Goal: Find specific page/section: Find specific page/section

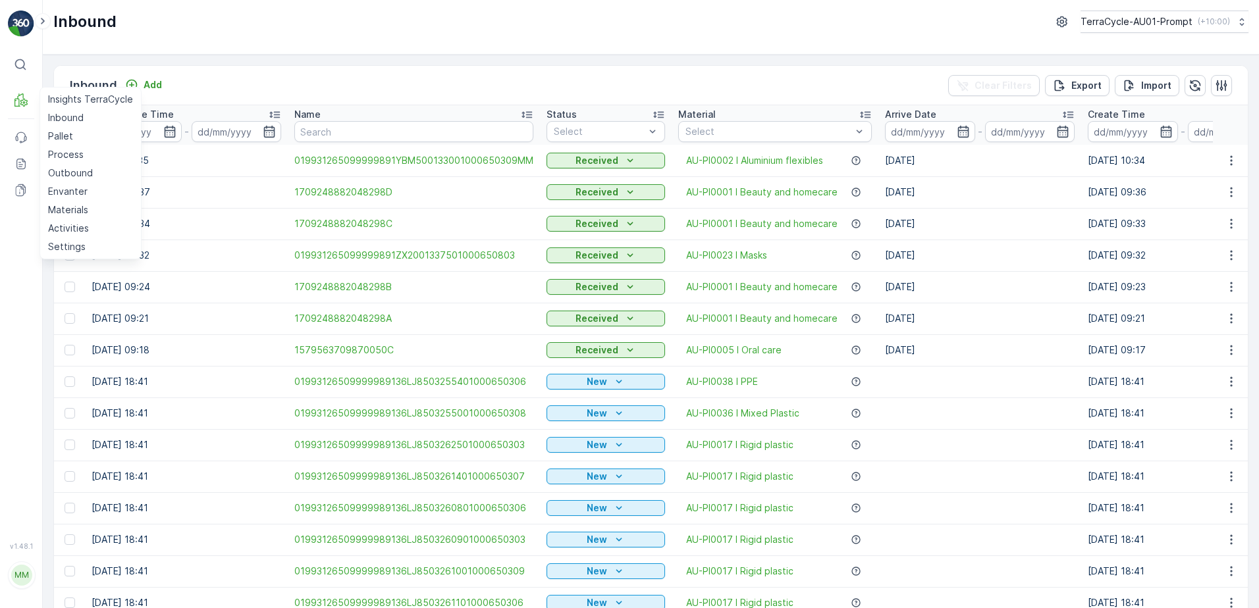
drag, startPoint x: 55, startPoint y: 132, endPoint x: 137, endPoint y: 140, distance: 82.0
click at [55, 132] on p "Pallet" at bounding box center [60, 136] width 25 height 13
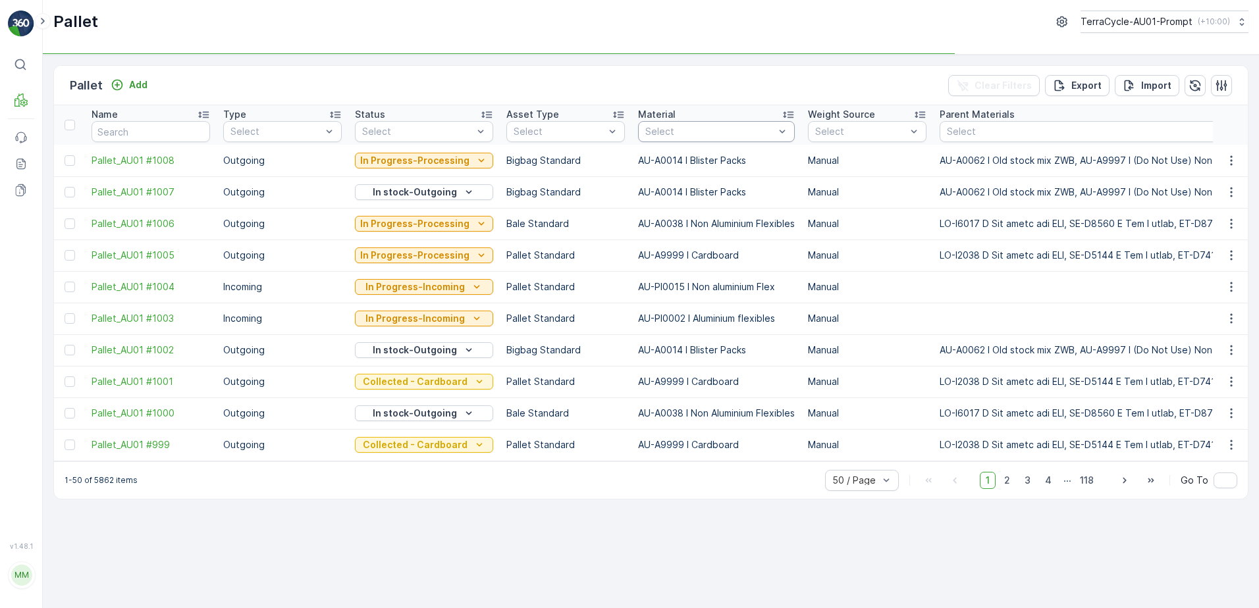
click at [672, 131] on div at bounding box center [710, 131] width 132 height 11
type input "TCPI00"
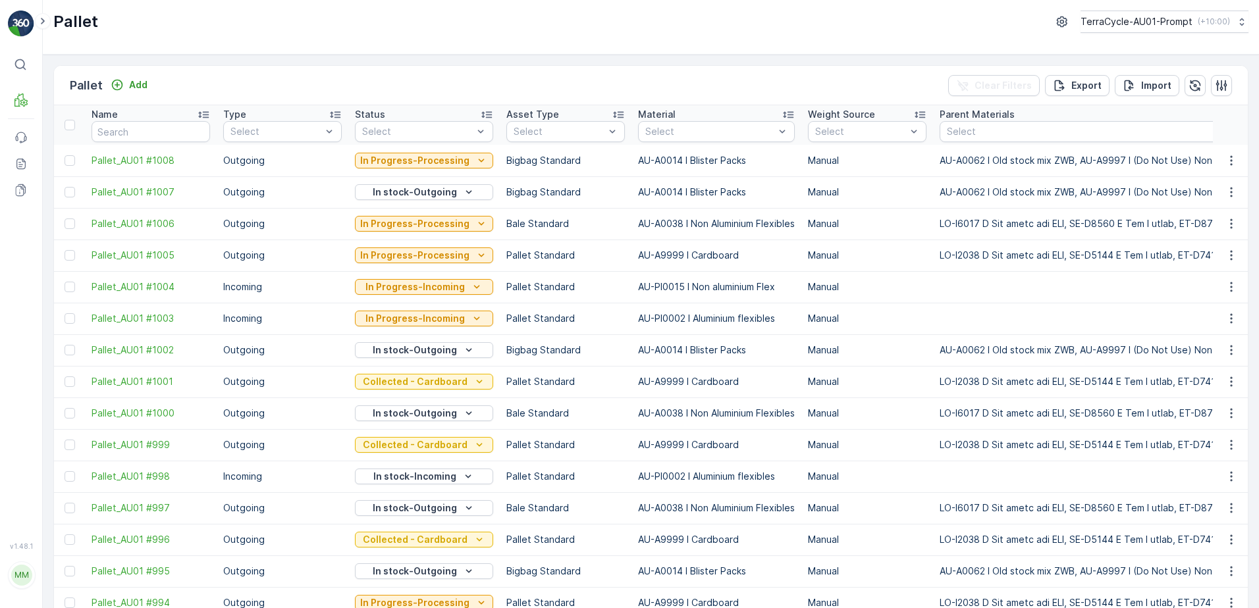
click at [676, 131] on div at bounding box center [710, 131] width 132 height 11
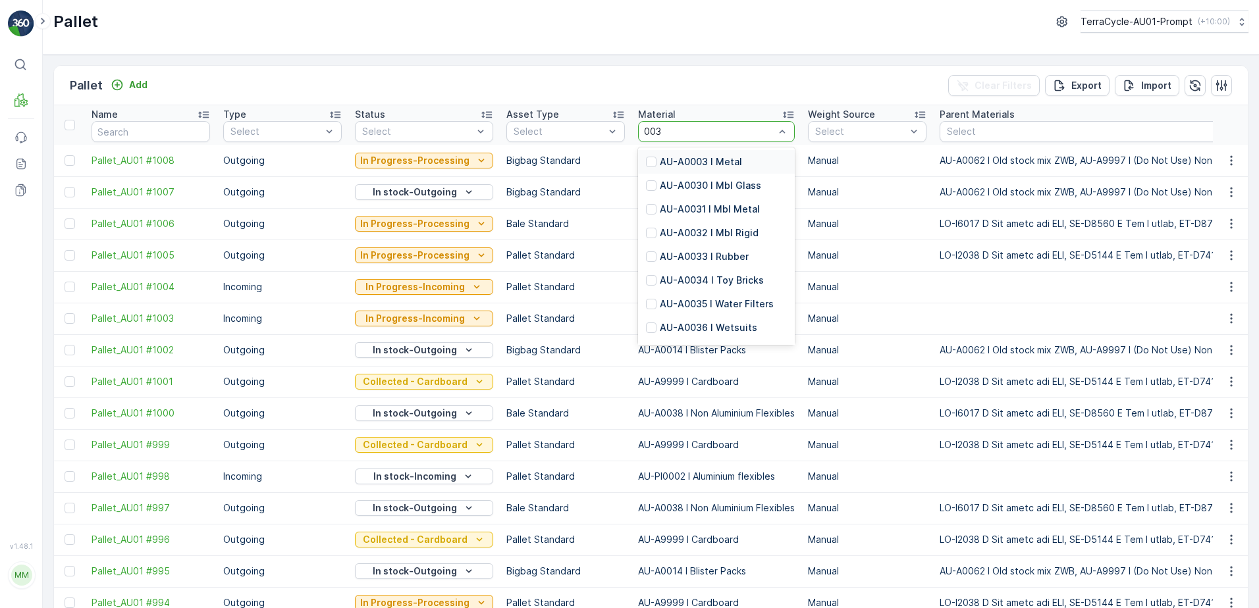
type input "0036"
click at [718, 191] on p "AU-PI0036 I Mixed Plastic" at bounding box center [720, 185] width 120 height 13
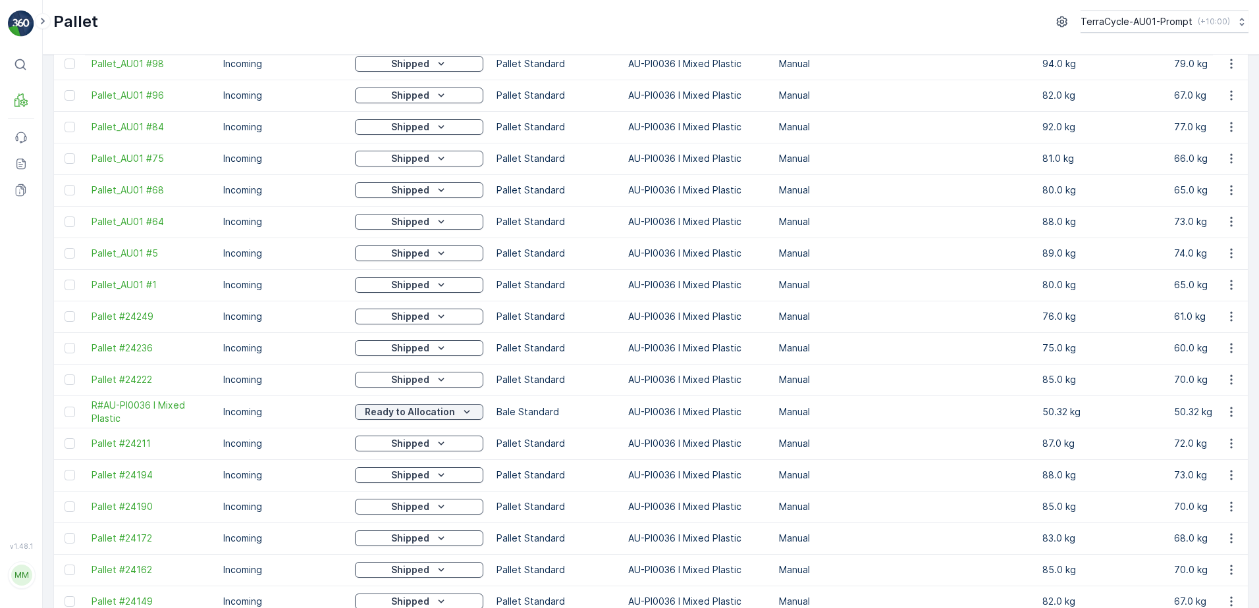
scroll to position [395, 0]
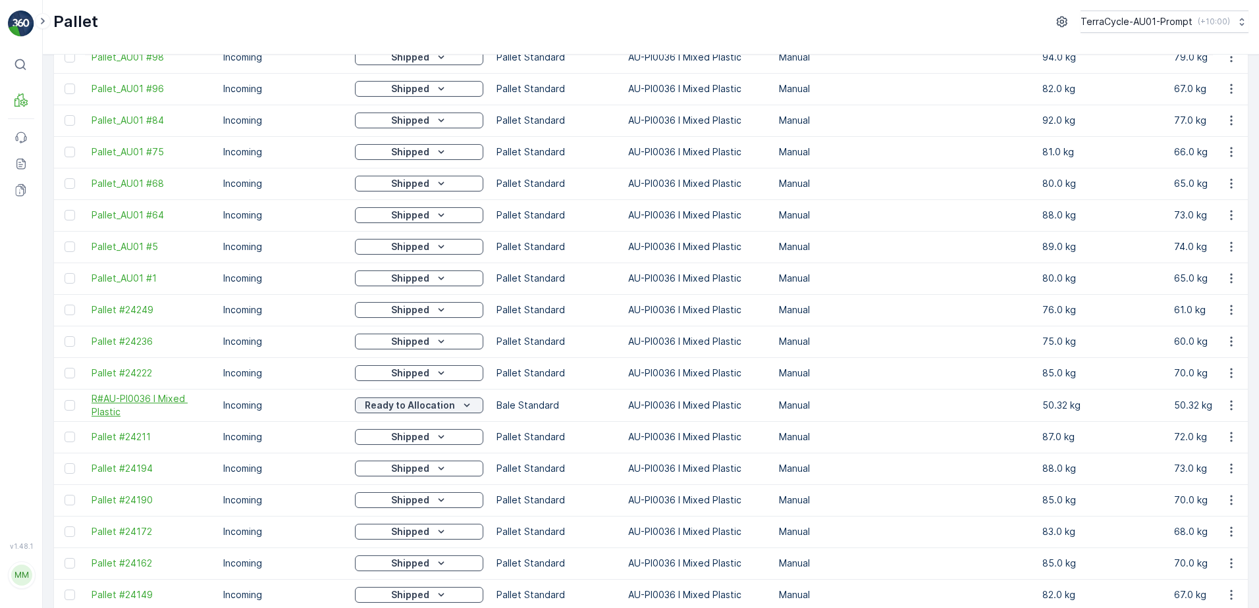
click at [179, 404] on span "R#AU-PI0036 I Mixed Plastic" at bounding box center [151, 405] width 119 height 26
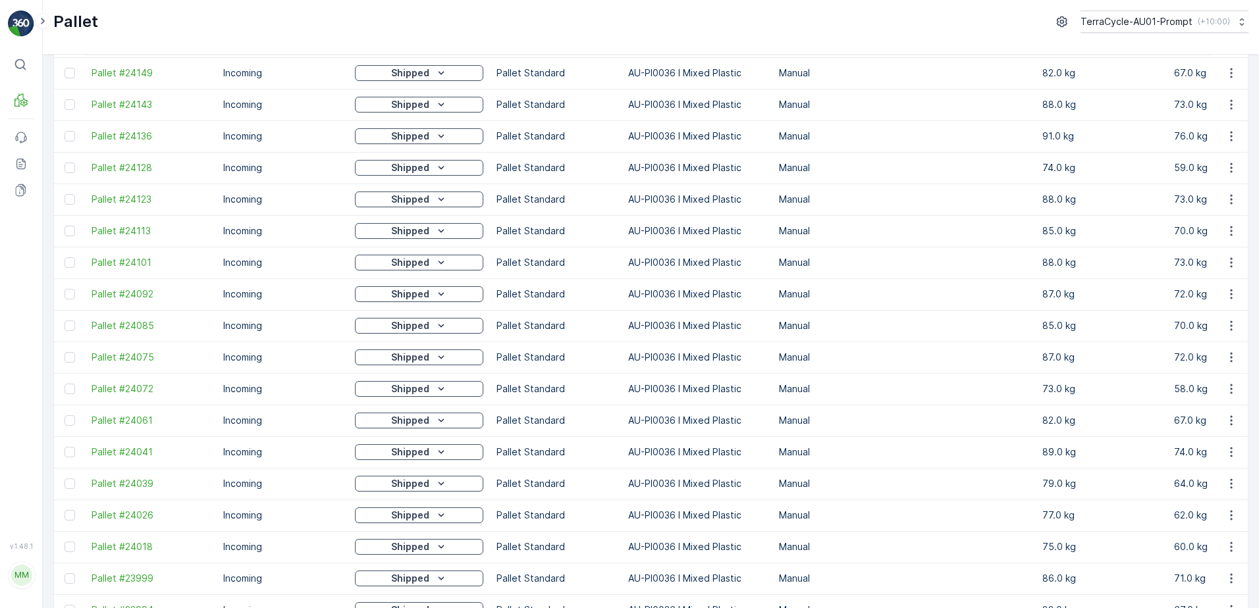
scroll to position [1181, 0]
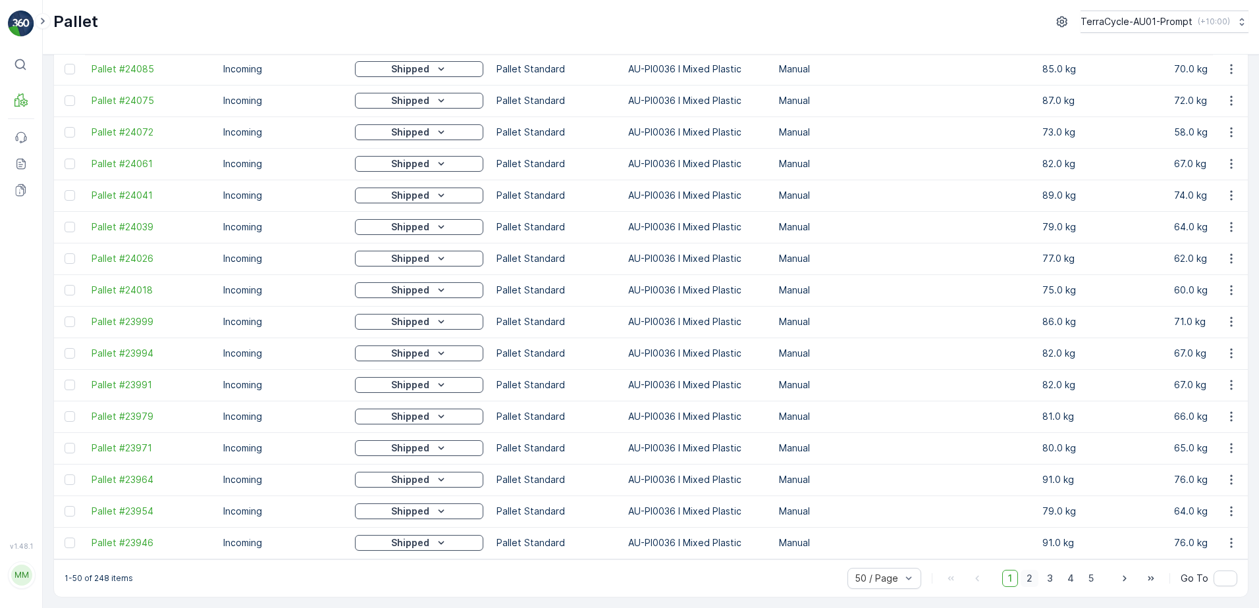
click at [1029, 579] on span "2" at bounding box center [1030, 578] width 18 height 17
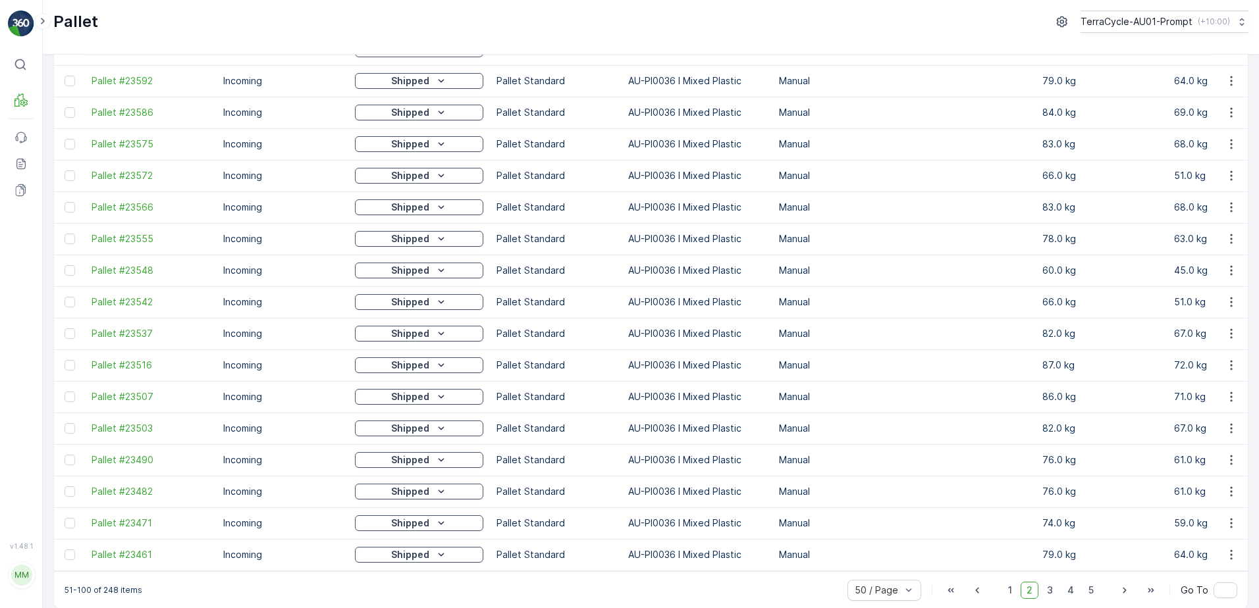
scroll to position [1180, 0]
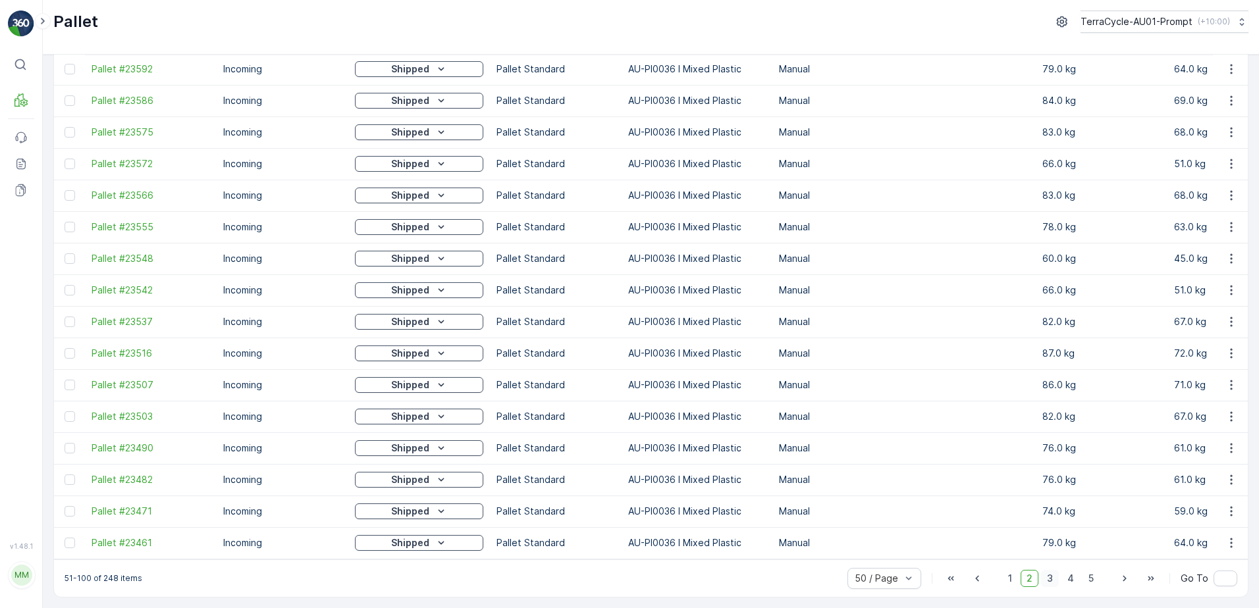
click at [1046, 579] on span "3" at bounding box center [1050, 578] width 18 height 17
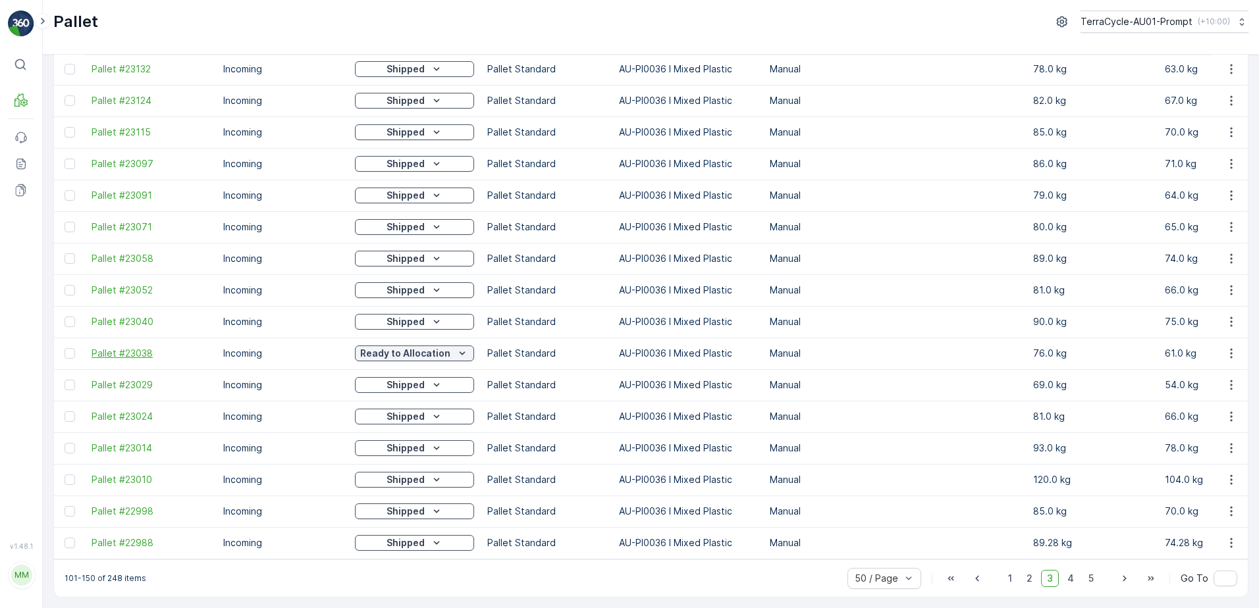
click at [139, 350] on span "Pallet #23038" at bounding box center [151, 353] width 119 height 13
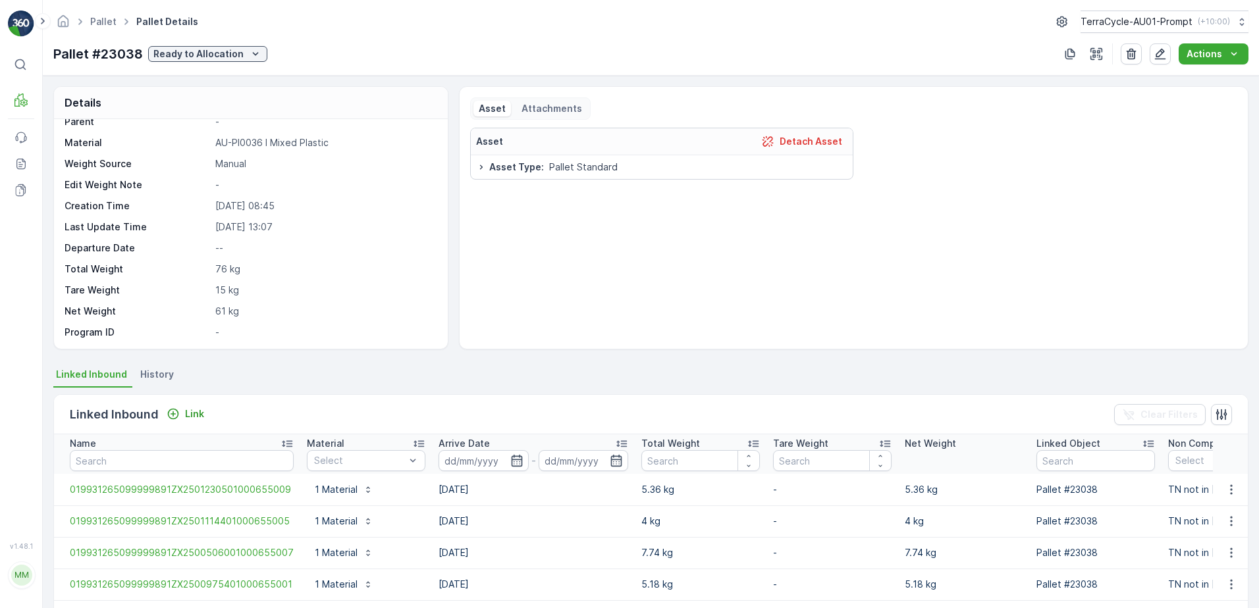
scroll to position [13, 0]
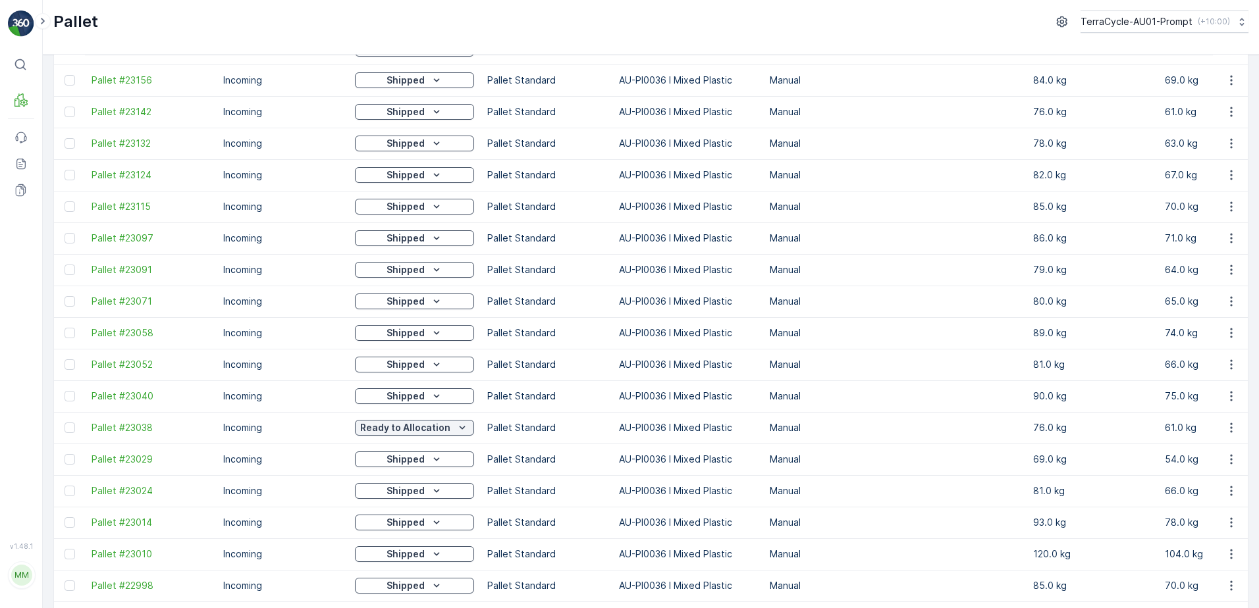
scroll to position [1180, 0]
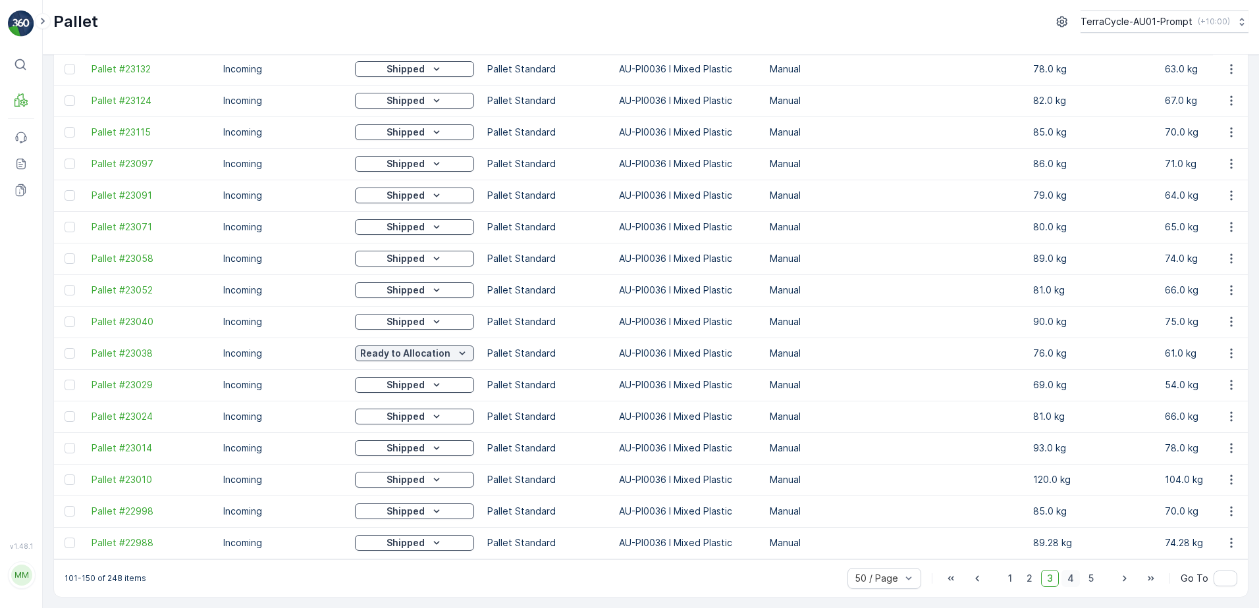
click at [1067, 580] on span "4" at bounding box center [1070, 578] width 18 height 17
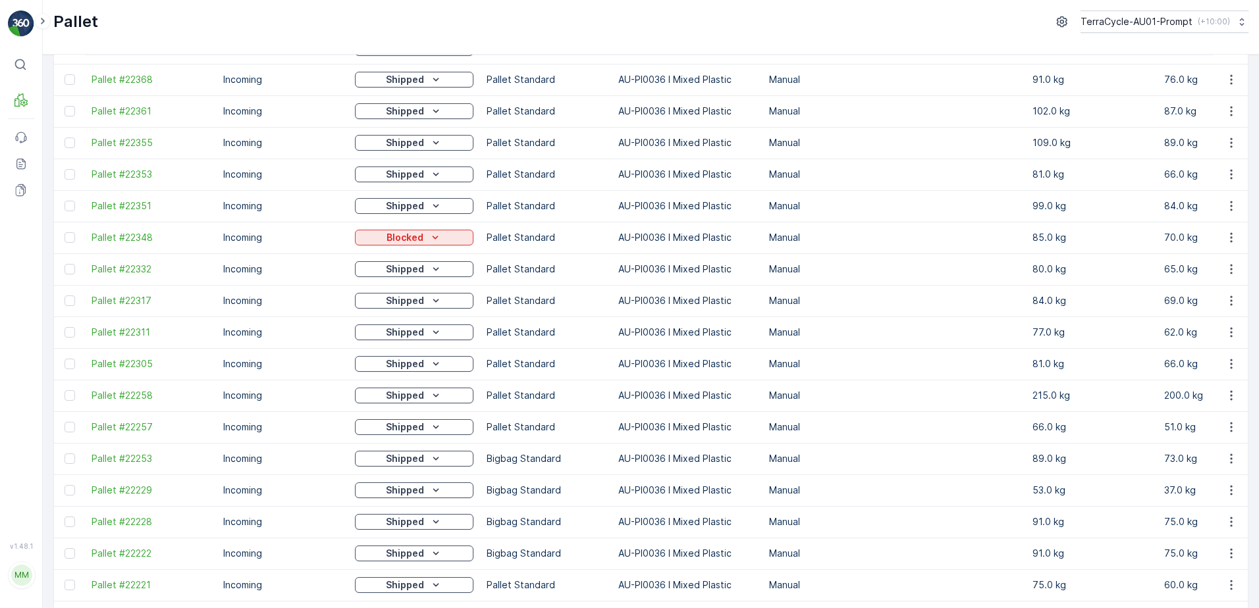
scroll to position [719, 0]
click at [146, 371] on span "Pallet #22348" at bounding box center [151, 365] width 119 height 13
